Goal: Navigation & Orientation: Find specific page/section

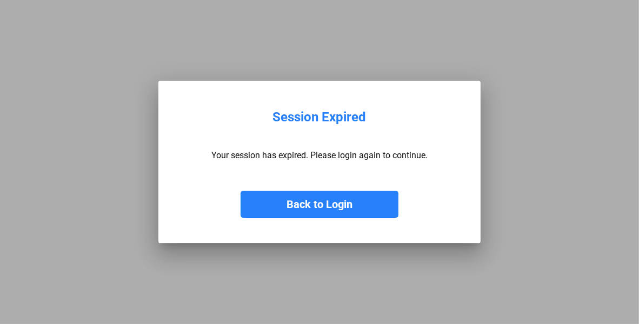
click at [327, 206] on button "Back to Login" at bounding box center [320, 203] width 158 height 27
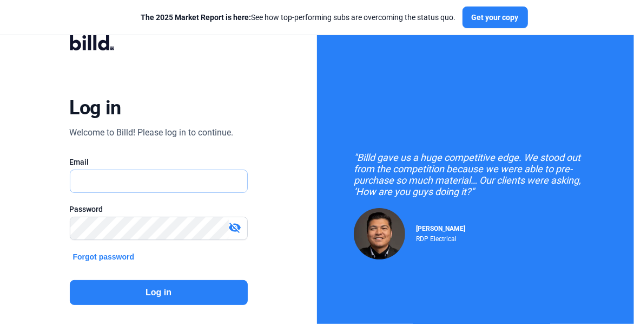
type input "[EMAIL_ADDRESS][DOMAIN_NAME]"
click at [199, 295] on button "Log in" at bounding box center [159, 292] width 178 height 25
